Goal: Understand process/instructions

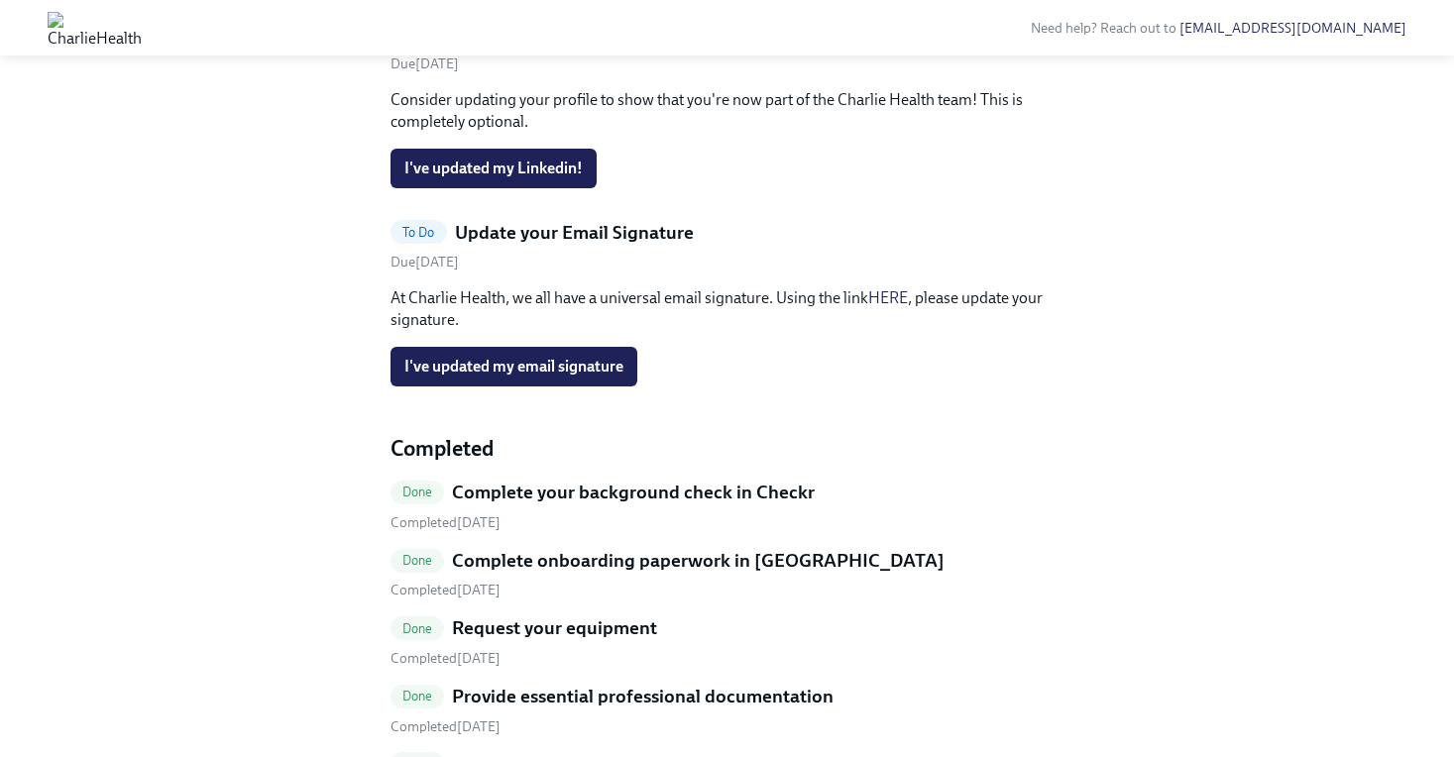
scroll to position [447, 0]
click at [644, 46] on h5 "Update your Linkedin profile" at bounding box center [575, 33] width 240 height 26
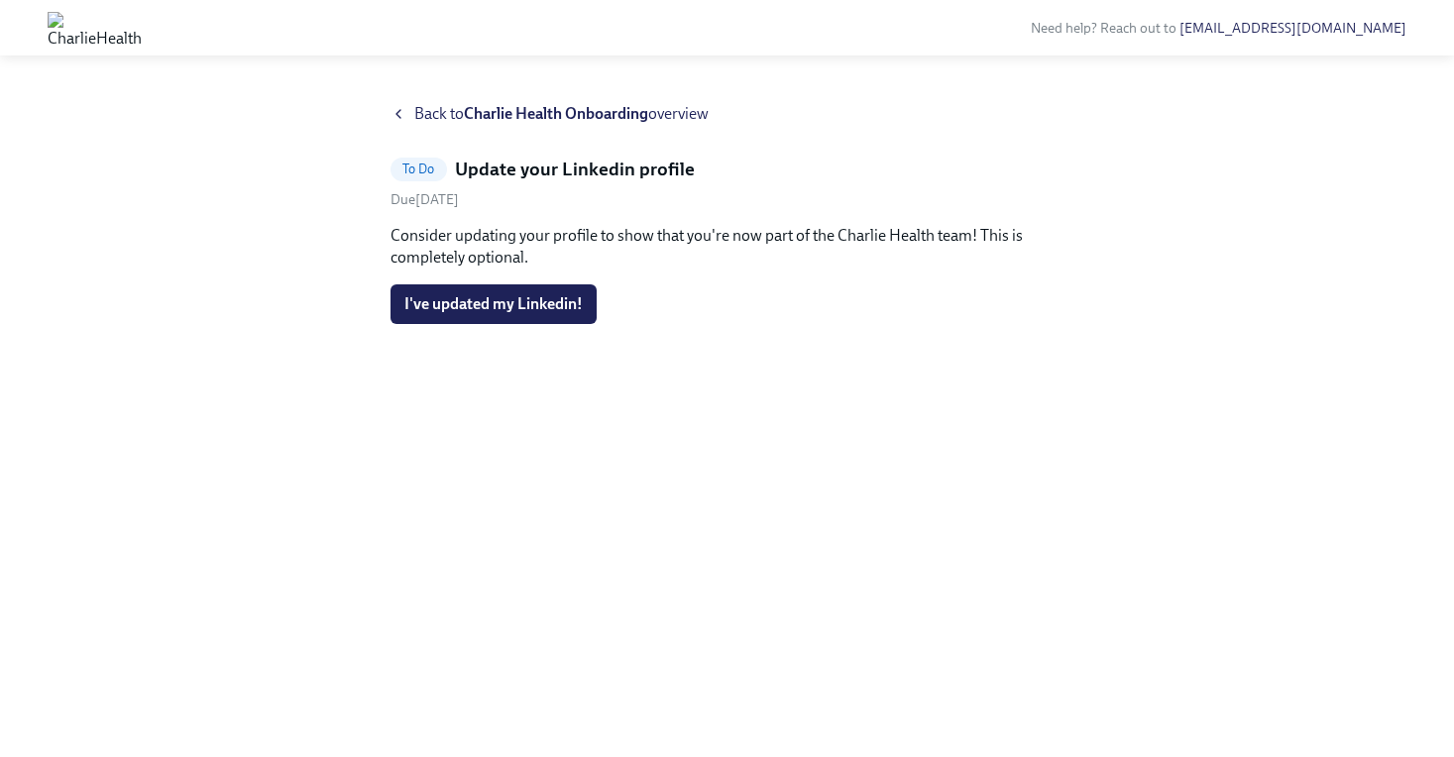
click at [402, 111] on icon at bounding box center [398, 114] width 16 height 16
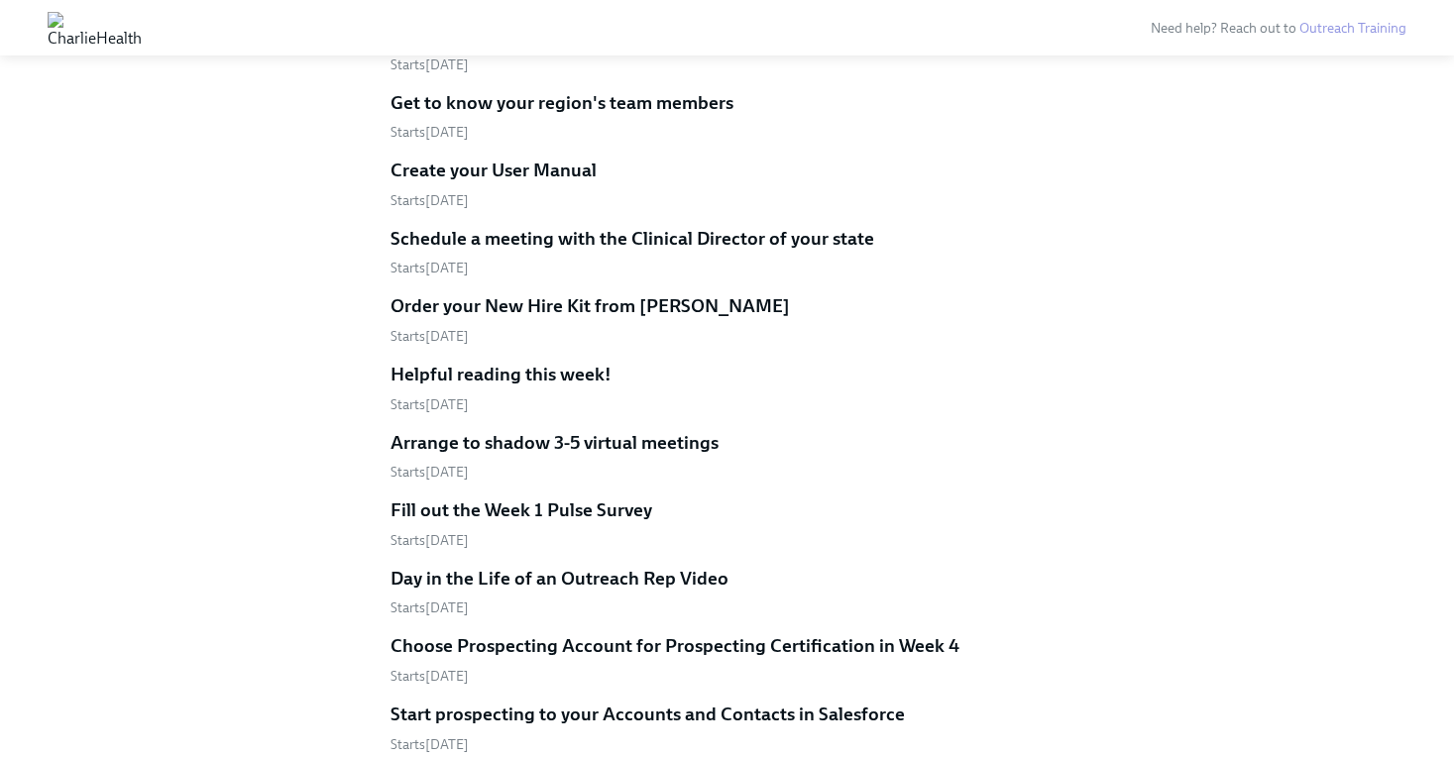
scroll to position [1764, 0]
